Goal: Information Seeking & Learning: Learn about a topic

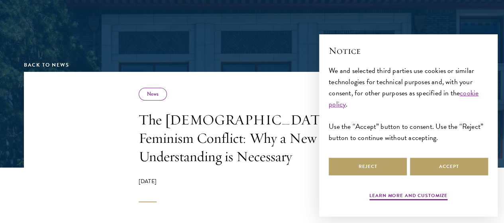
scroll to position [120, 0]
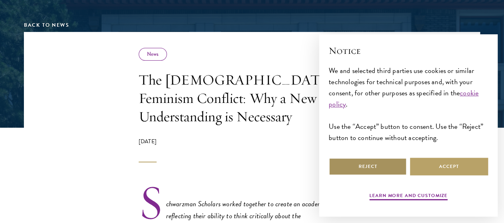
click at [362, 165] on button "Reject" at bounding box center [368, 166] width 78 height 18
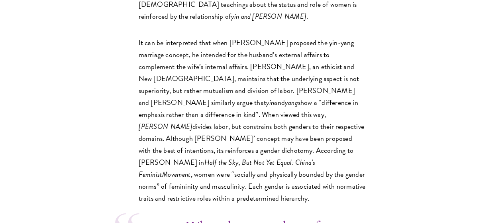
scroll to position [1873, 0]
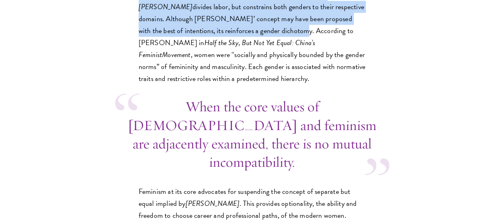
drag, startPoint x: 88, startPoint y: 84, endPoint x: 260, endPoint y: 204, distance: 209.8
click at [260, 85] on p "It can be interpreted that when [PERSON_NAME] proposed the yin-yang marriage co…" at bounding box center [252, 1] width 227 height 168
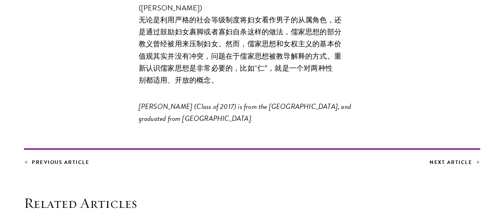
scroll to position [3728, 0]
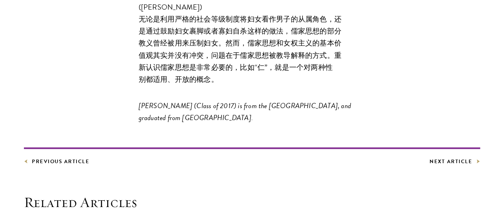
drag, startPoint x: 88, startPoint y: 41, endPoint x: 206, endPoint y: 202, distance: 200.2
copy div "L ipsu dolorsitam Consectet adipis elitse doe temp incid utlab et dolore mag al…"
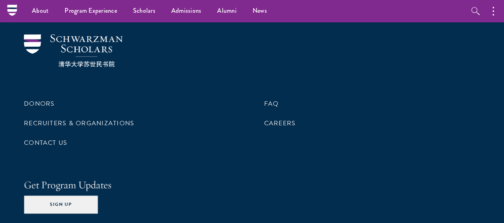
scroll to position [4290, 0]
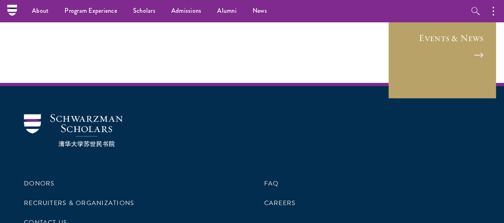
drag, startPoint x: 88, startPoint y: 42, endPoint x: 131, endPoint y: 47, distance: 43.3
copy em "[PERSON_NAME]"
